Goal: Task Accomplishment & Management: Use online tool/utility

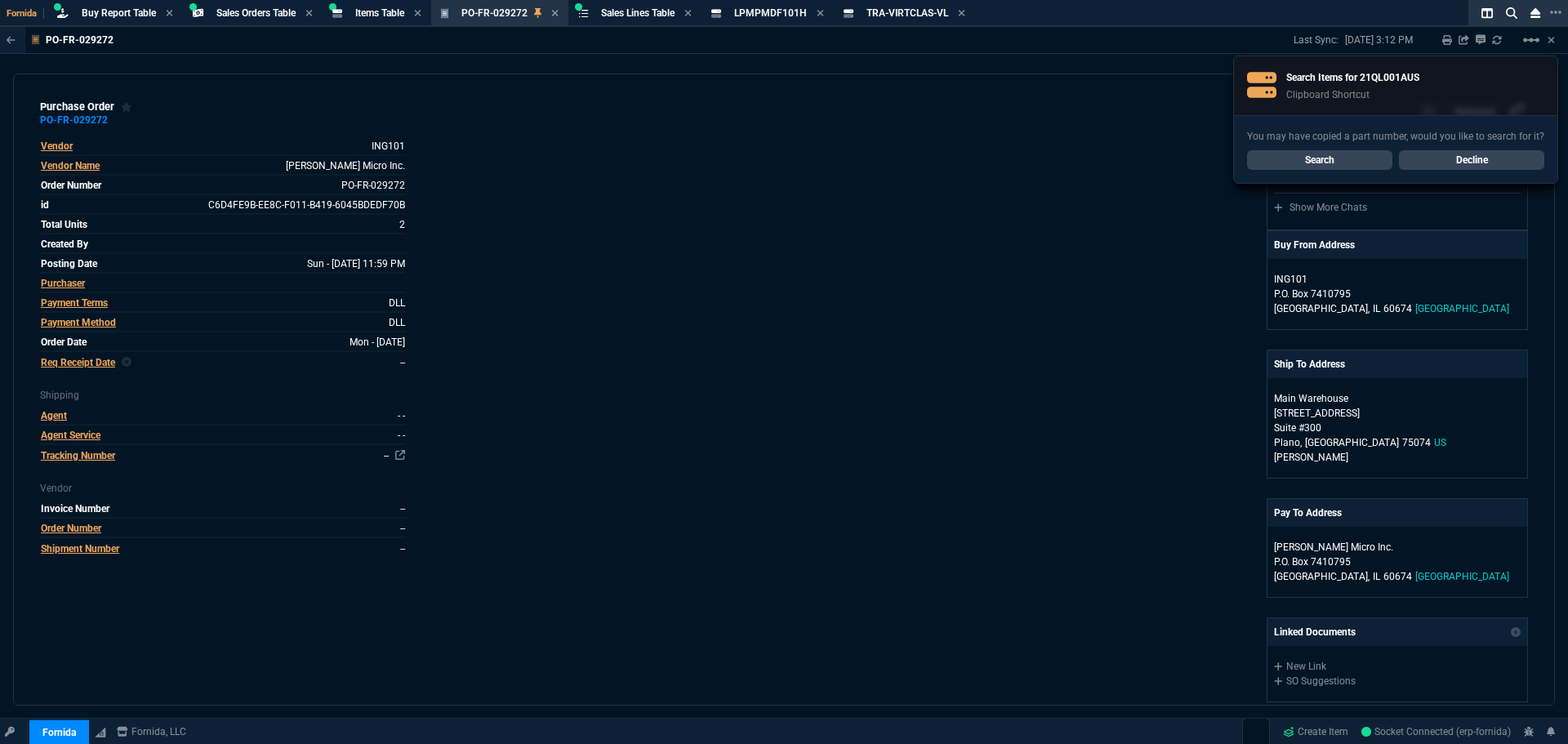
select select "9: OCAM"
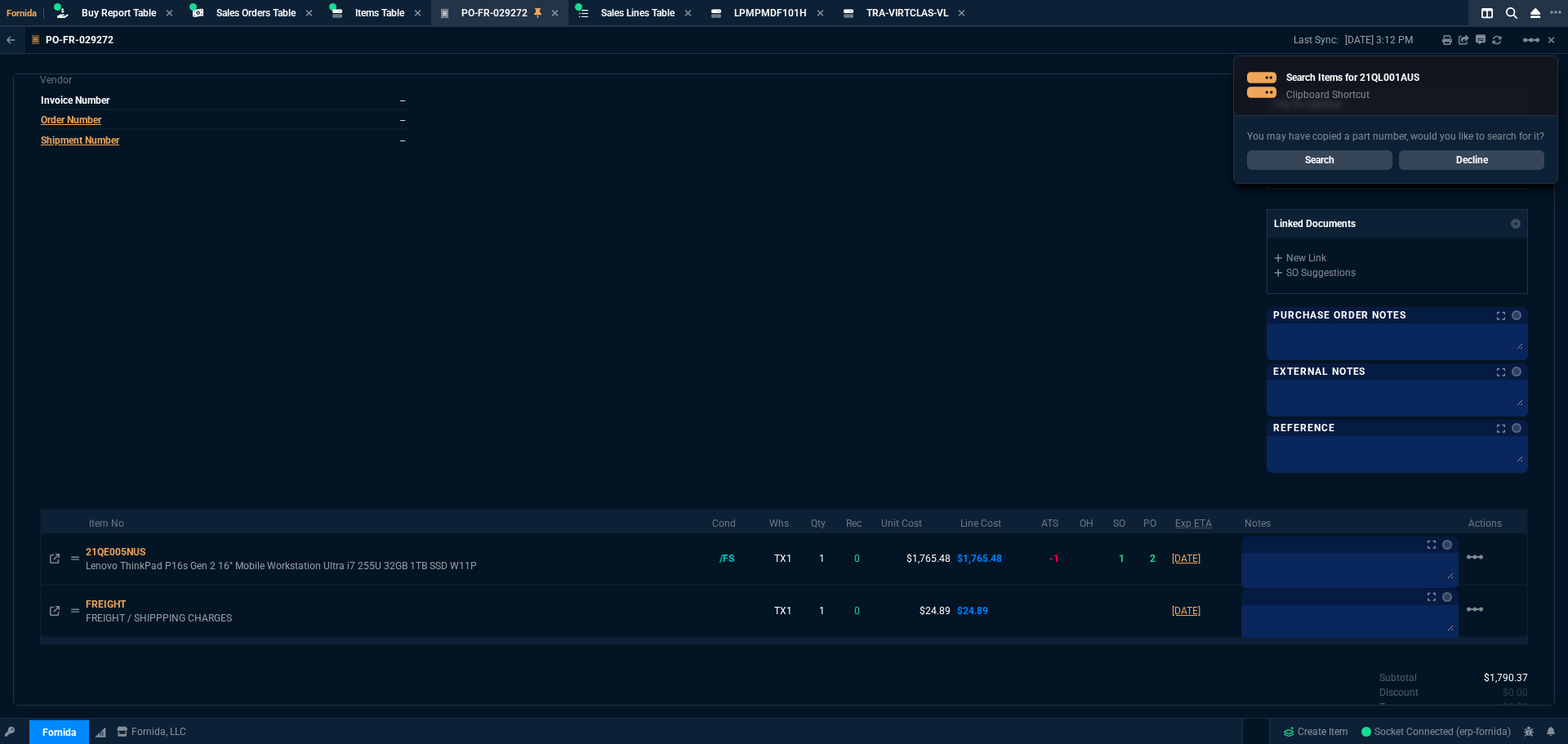
click at [1341, 150] on div "You may have copied a part number, would you like to search for it? Search Decl…" at bounding box center [1395, 149] width 324 height 68
click at [1343, 159] on link "Search" at bounding box center [1320, 160] width 146 height 19
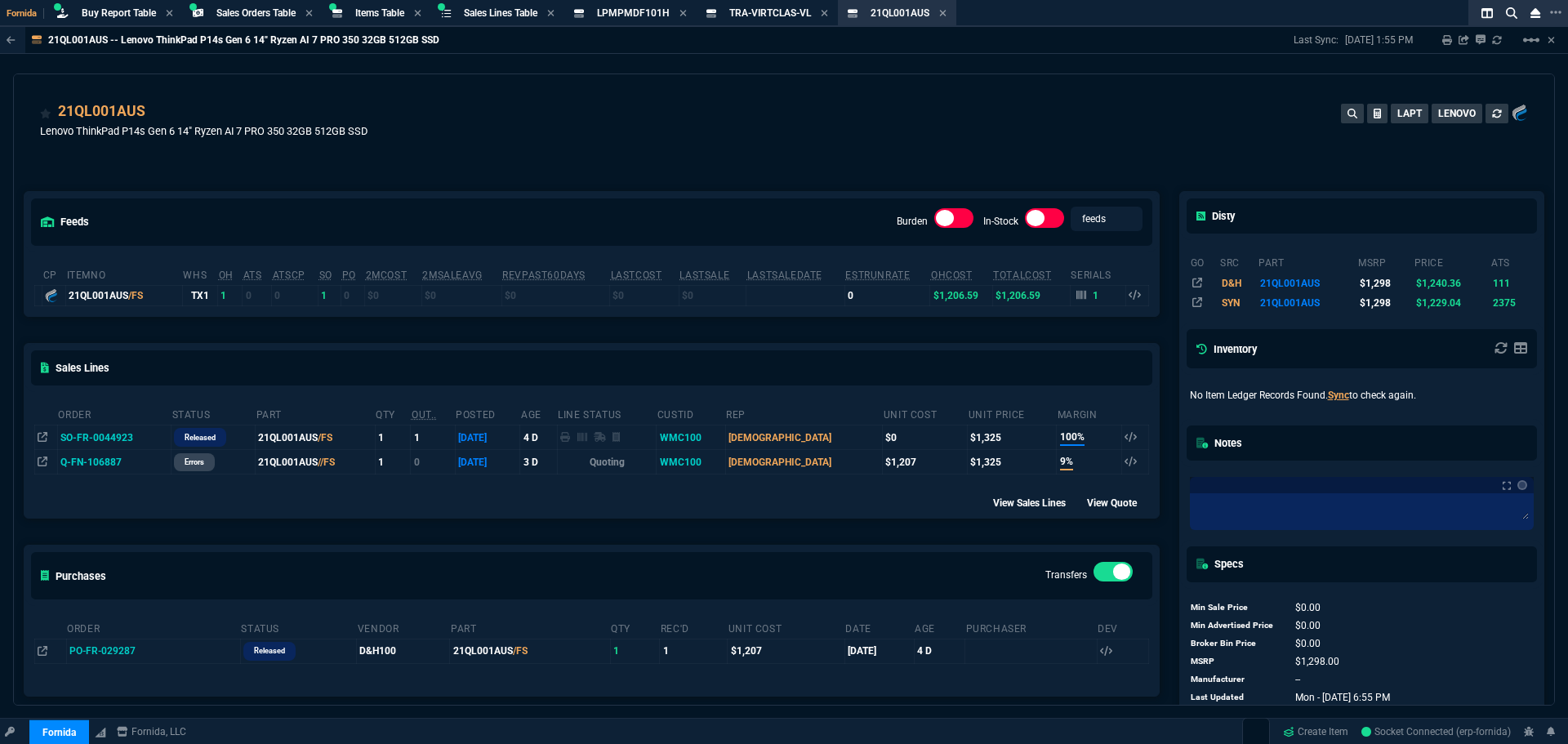
click at [686, 155] on div "21QL001AUS Lenovo ThinkPad P14s Gen 6 14" Ryzen AI 7 PRO 350 32GB 512GB SSD LAP…" at bounding box center [784, 129] width 1488 height 58
click at [116, 21] on div "Buy Report Table Buy Report" at bounding box center [115, 13] width 129 height 20
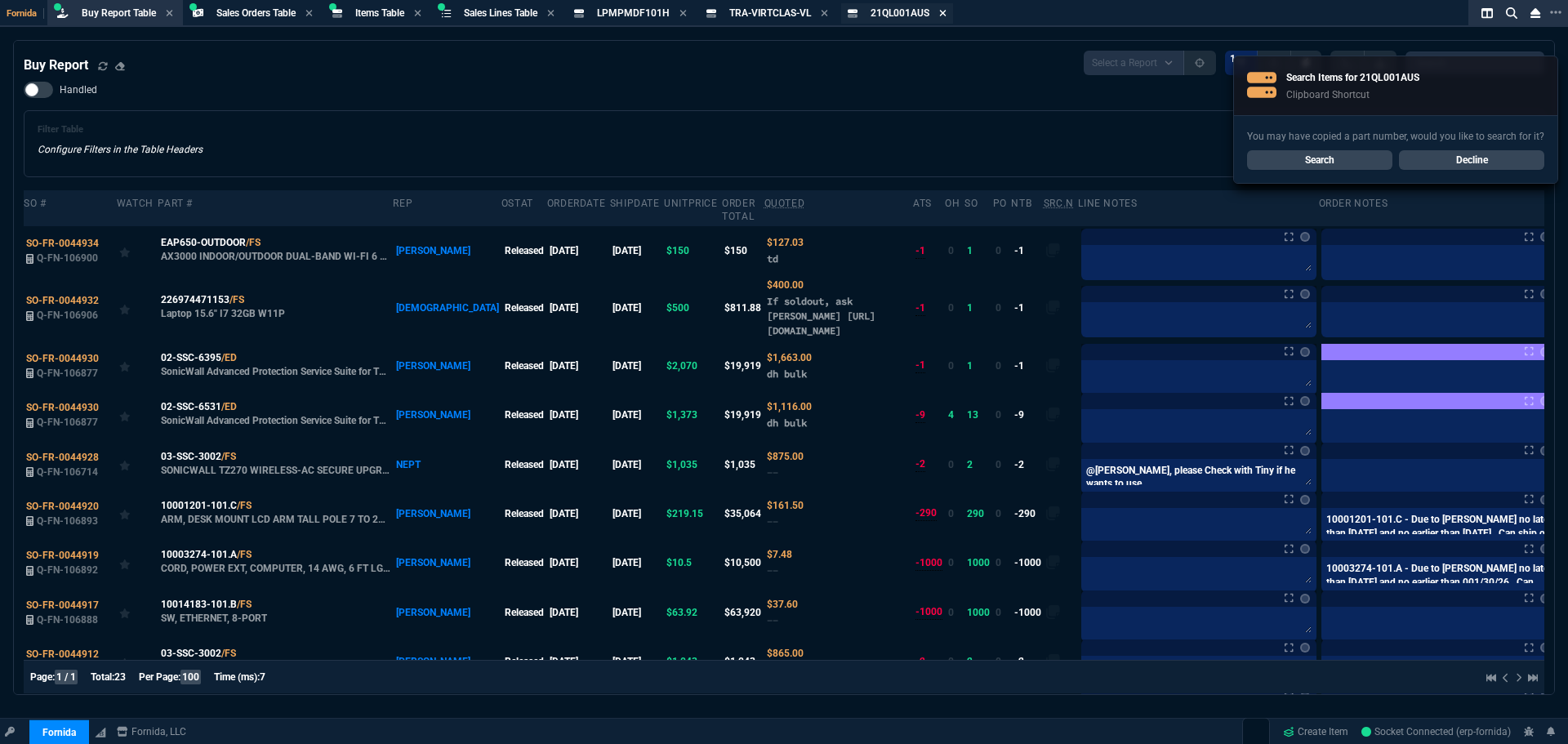
click at [947, 12] on icon at bounding box center [943, 13] width 7 height 7
click at [828, 11] on icon at bounding box center [824, 13] width 7 height 7
click at [1506, 158] on link "Decline" at bounding box center [1472, 160] width 146 height 19
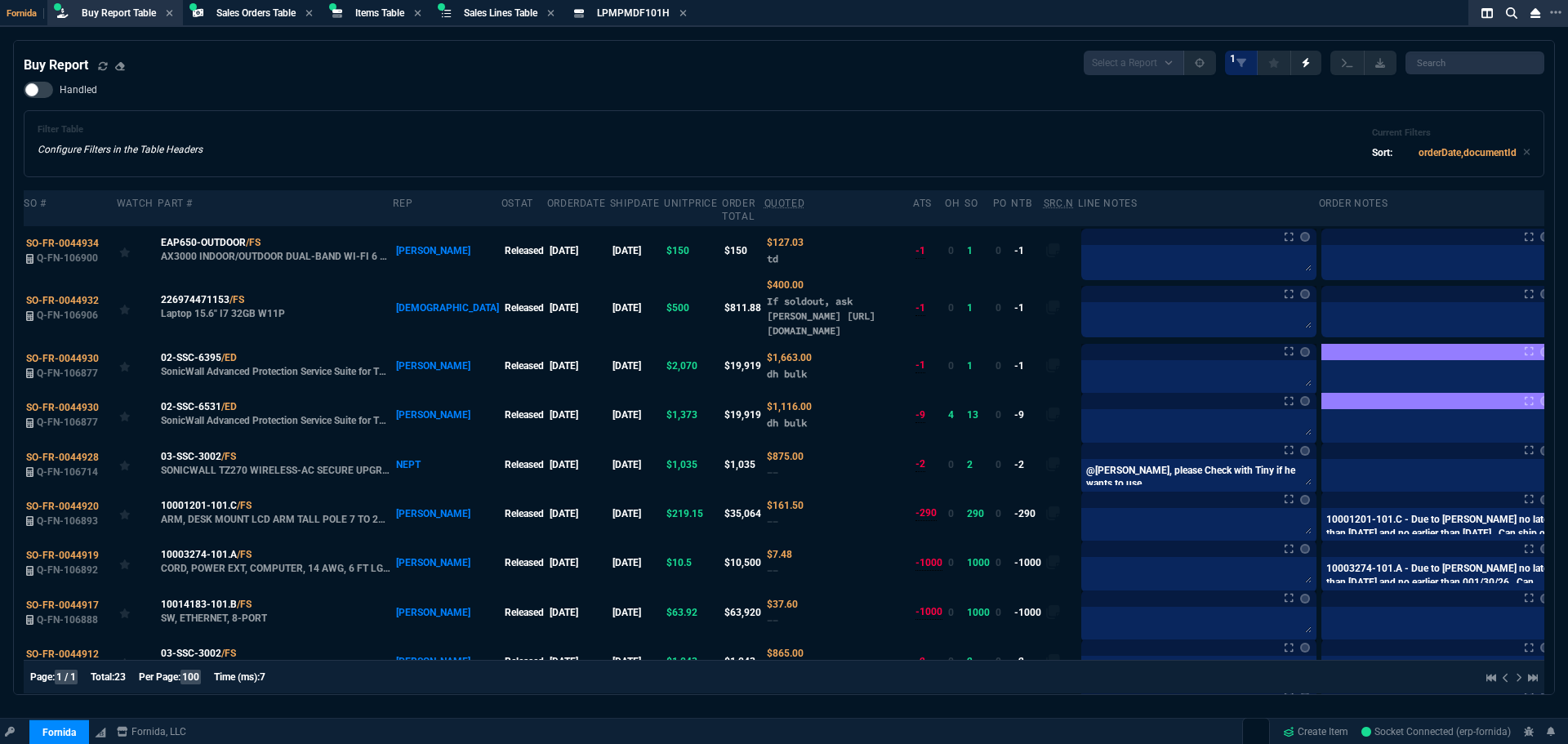
click at [400, 108] on div "Handled Filter Table Configure Filters in the Table Headers Current Filters Sor…" at bounding box center [784, 129] width 1520 height 95
click at [845, 330] on icon at bounding box center [849, 332] width 8 height 8
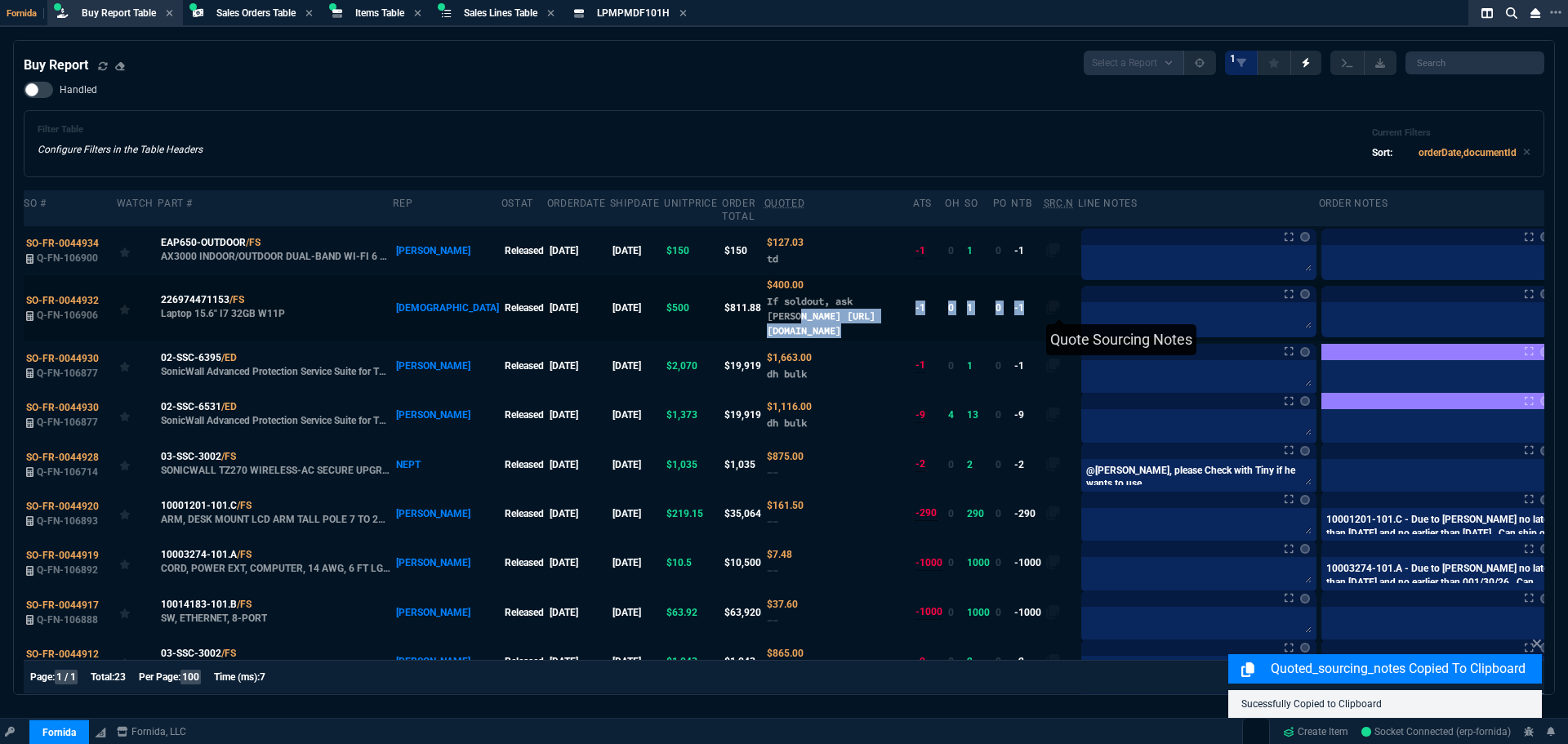
drag, startPoint x: 847, startPoint y: 299, endPoint x: 998, endPoint y: 309, distance: 151.3
click at [998, 309] on tr "SO-FR-0044932 Q-FN-106906 226974471153 /FS Laptop 15.6" I7 32GB W11P VAHI Relea…" at bounding box center [805, 307] width 1564 height 65
copy tr "https://www.ebay.com/itm/226974471153?_skw=laptop&itmmeta=01K573CQKR70PG8Q9D6RD…"
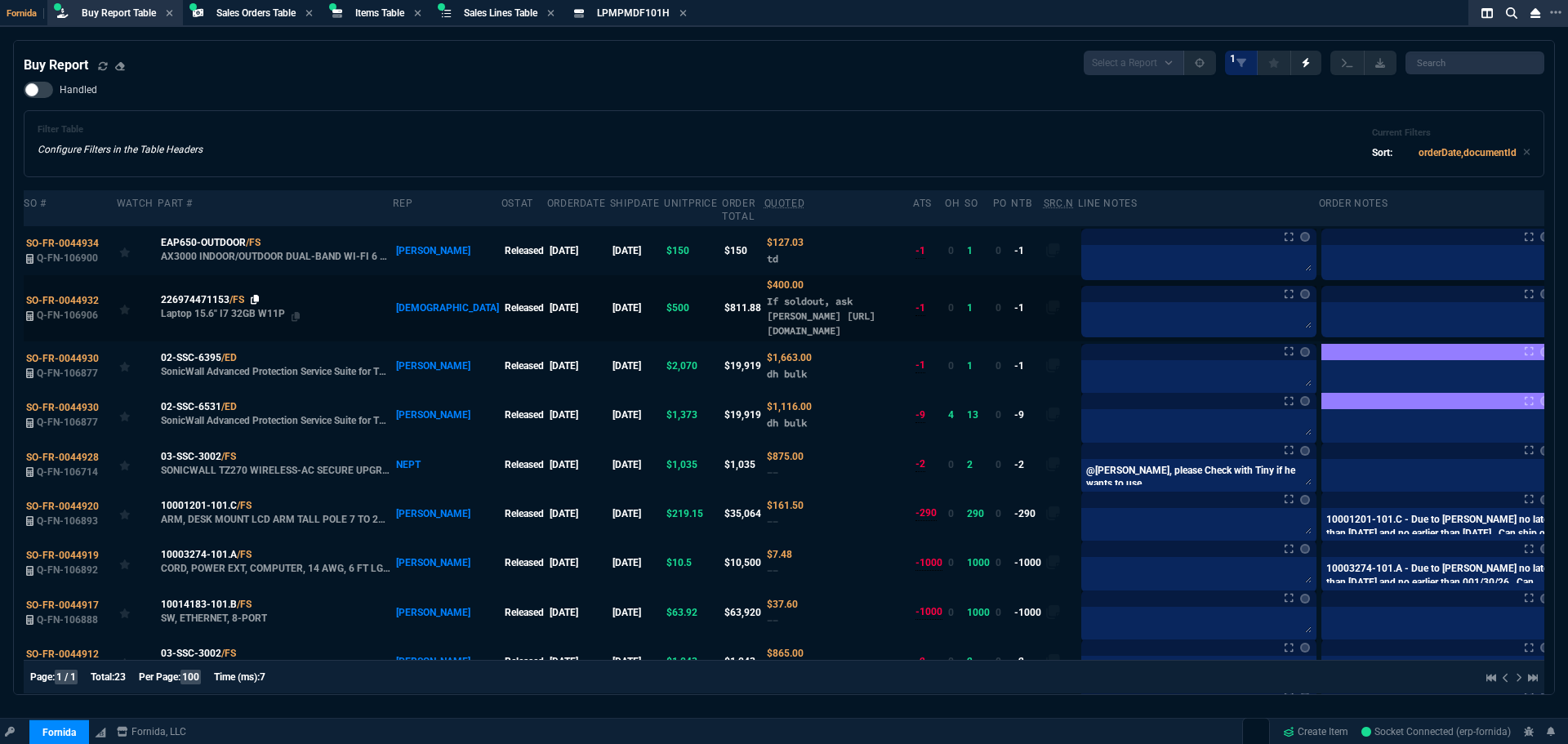
click at [255, 299] on icon at bounding box center [255, 300] width 9 height 10
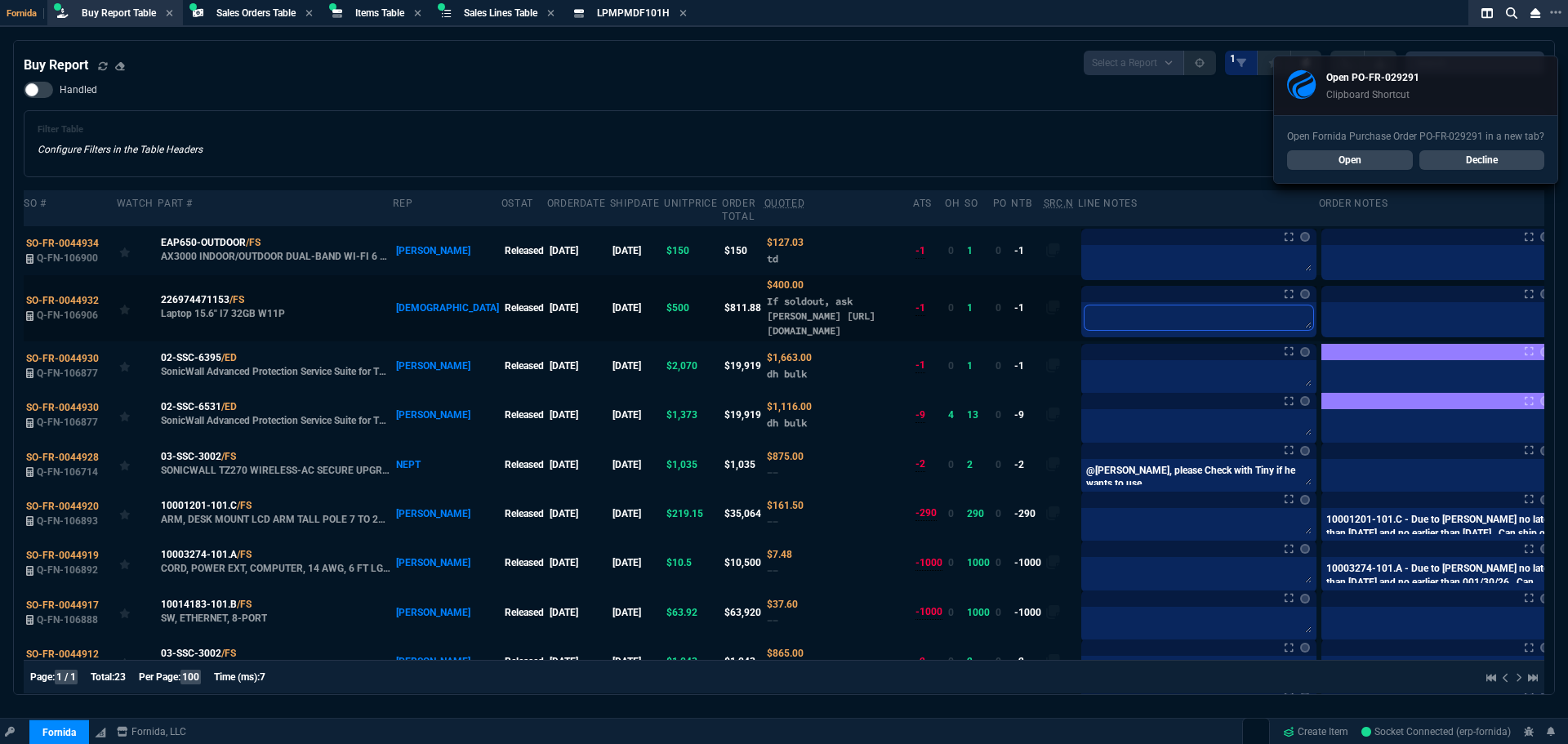
click at [1085, 316] on textarea at bounding box center [1199, 317] width 228 height 24
paste textarea "PO-FR-029291*"
type textarea "PO-FR-029291*"
click at [903, 123] on div "Filter Table Configure Filters in the Table Headers Current Filters Sort: order…" at bounding box center [784, 143] width 1520 height 67
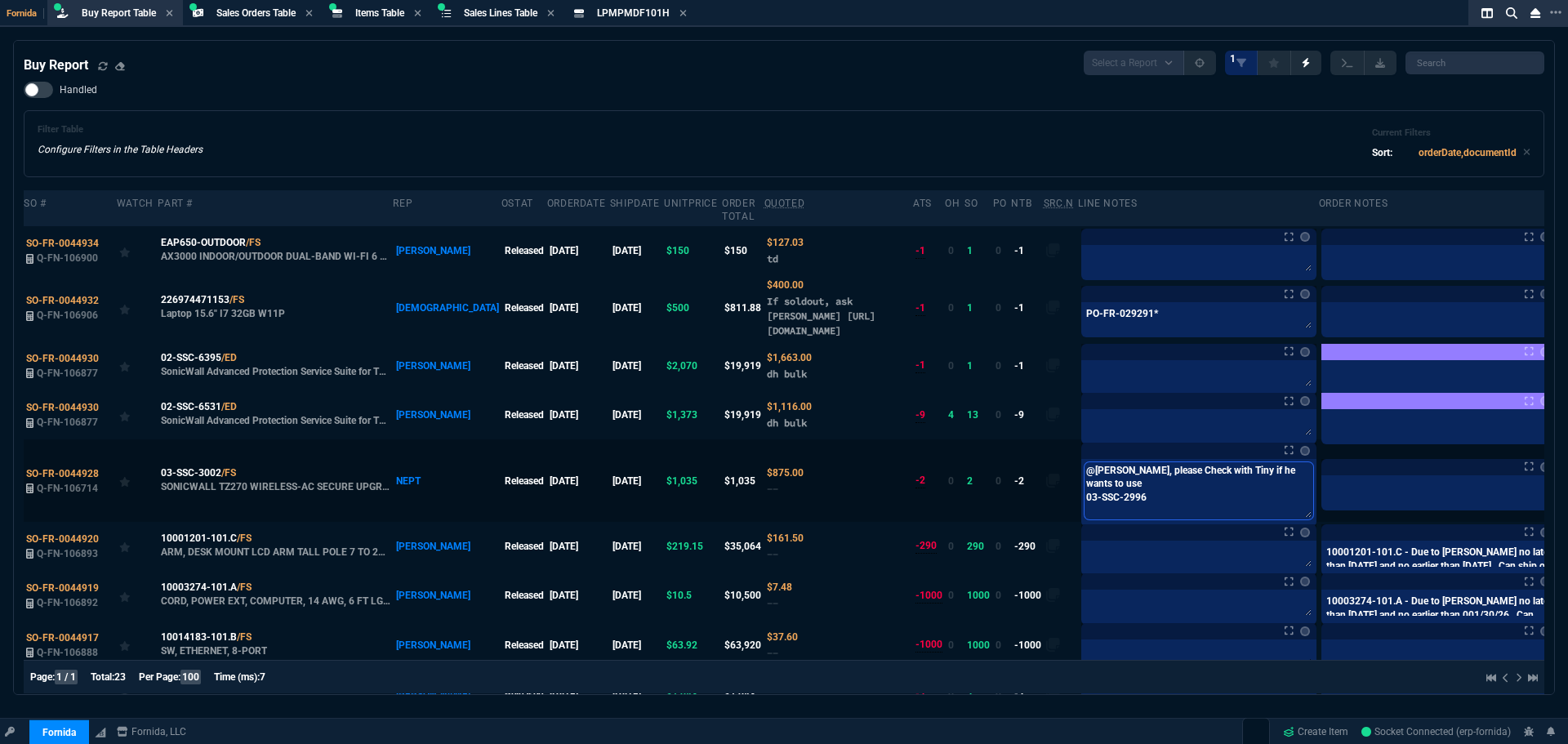
click at [1109, 483] on textarea "@carlos, please Check with Tiny if he wants to use 03-SSC-2996" at bounding box center [1199, 490] width 228 height 57
click at [831, 69] on div "Buy Report Select a Report Not Purchased 1" at bounding box center [784, 62] width 1520 height 24
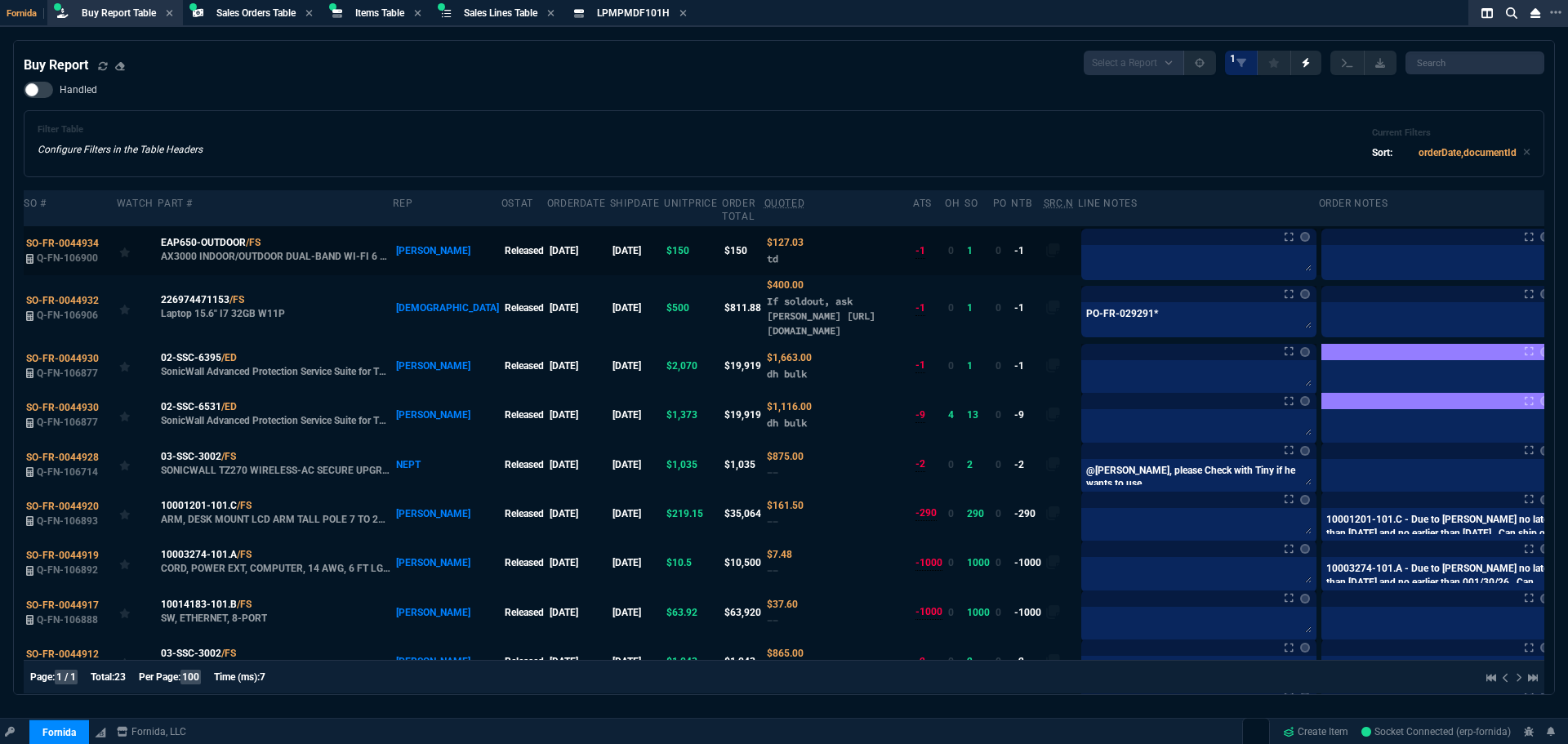
drag, startPoint x: 725, startPoint y: 335, endPoint x: 789, endPoint y: 263, distance: 96.3
click at [845, 335] on icon at bounding box center [849, 332] width 8 height 8
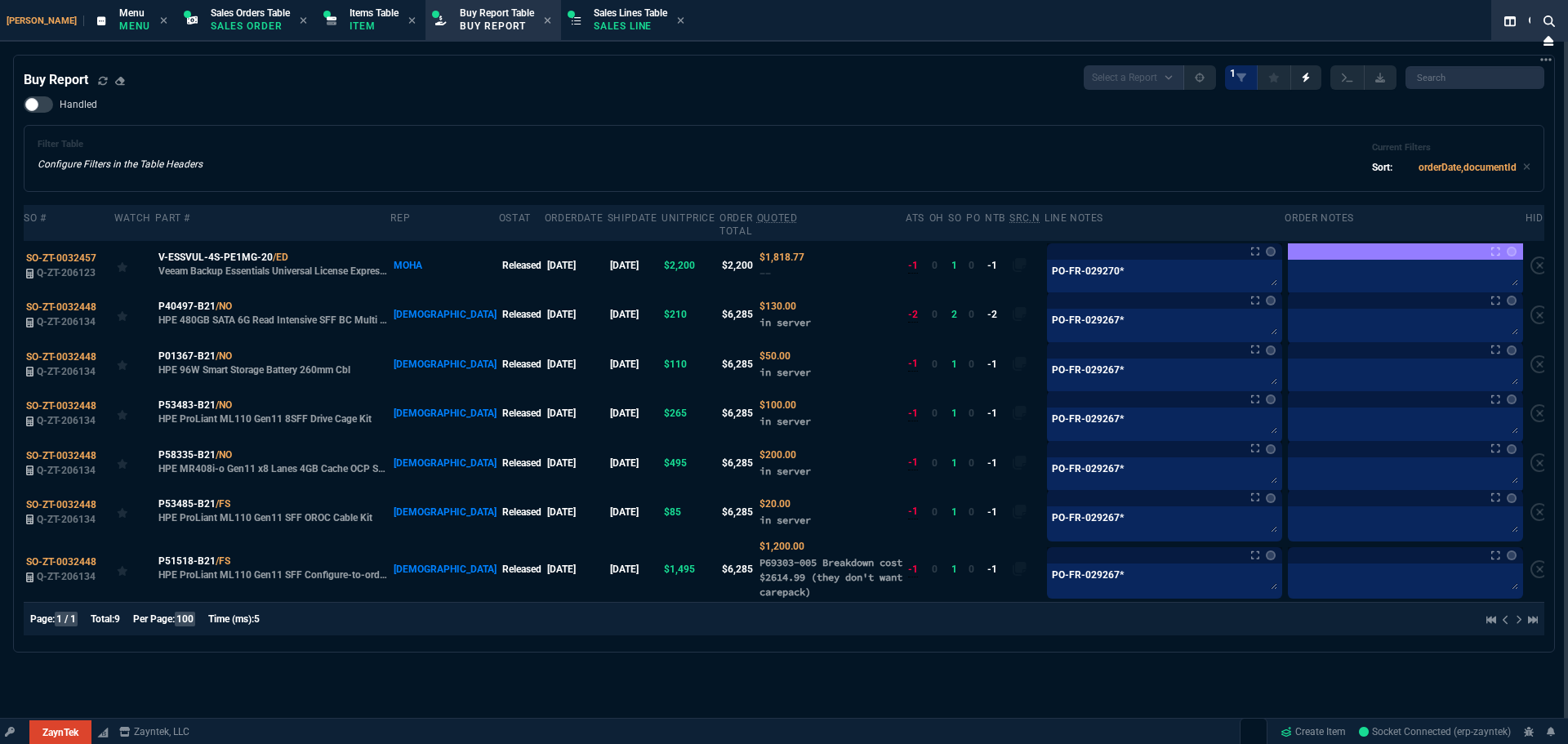
select select "9: OCAM"
click at [211, 17] on span "Sales Orders Table" at bounding box center [250, 14] width 79 height 12
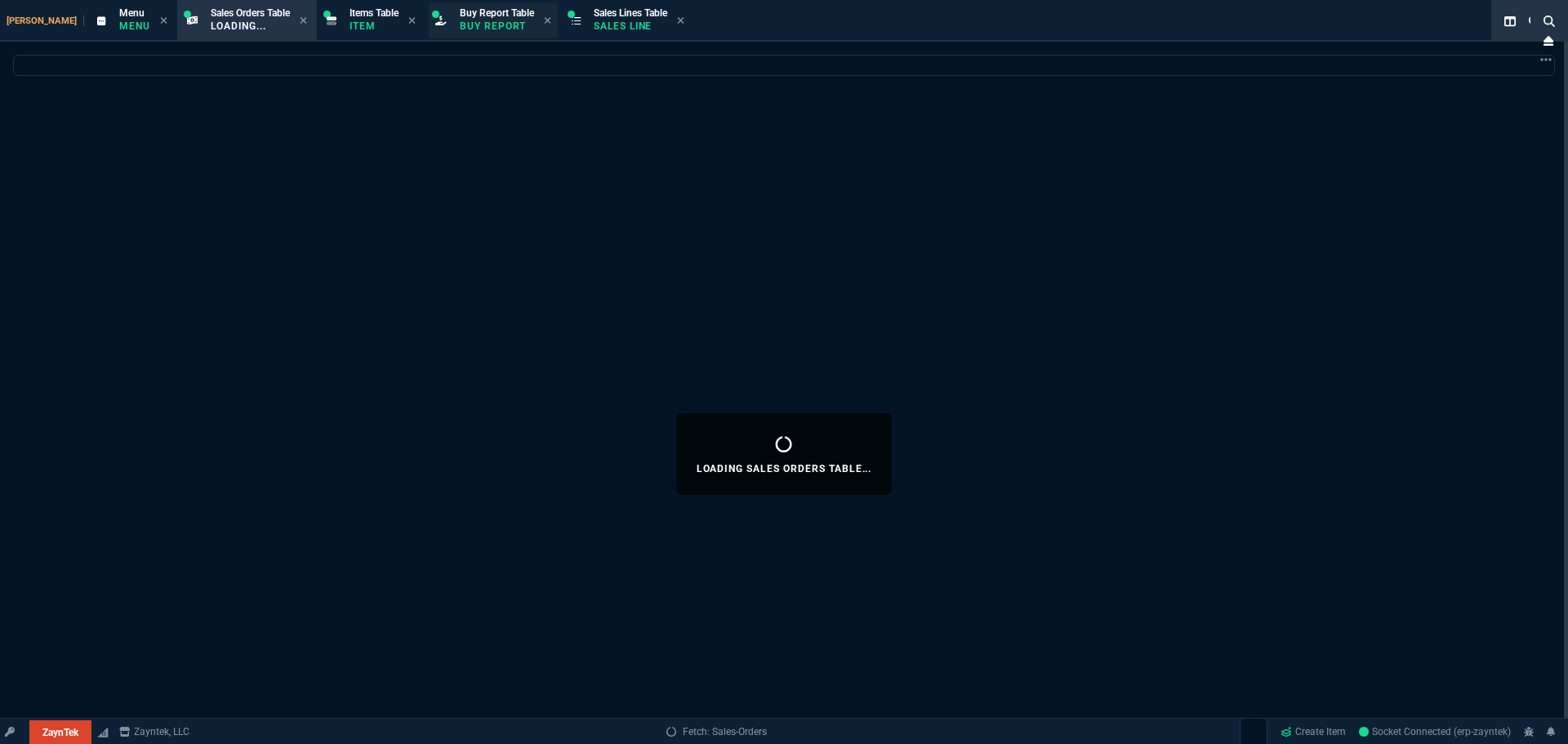
click at [460, 20] on p "Buy Report" at bounding box center [497, 25] width 74 height 13
